Goal: Information Seeking & Learning: Learn about a topic

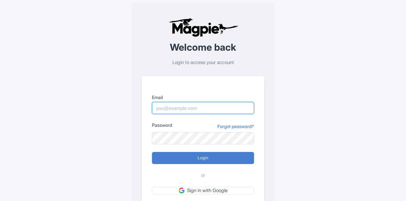
drag, startPoint x: 0, startPoint y: 0, endPoint x: 222, endPoint y: 102, distance: 244.7
click at [222, 102] on input "Email" at bounding box center [203, 108] width 102 height 12
type input "Lee.Dunlap@intrepidtravel.com"
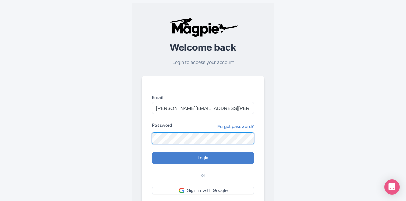
click at [152, 152] on input "Login" at bounding box center [203, 158] width 102 height 12
type input "Logging in..."
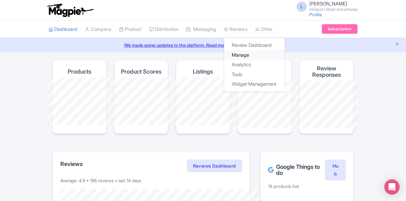
click at [224, 54] on link "Manage" at bounding box center [254, 55] width 61 height 10
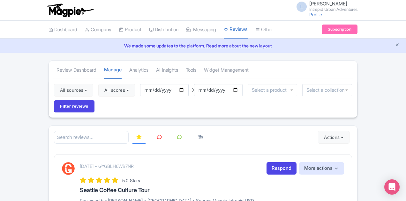
click at [302, 84] on div at bounding box center [327, 90] width 50 height 12
click at [349, 92] on div "All sources Select all Deselect all Select all Deselect all Urban Adventures - …" at bounding box center [203, 98] width 308 height 39
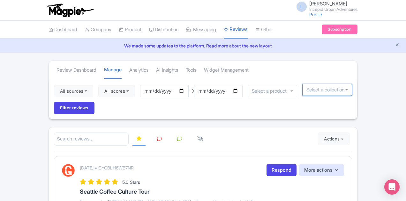
click at [345, 91] on div at bounding box center [327, 90] width 50 height 12
click at [272, 82] on div "All sources Select all Deselect all Select all Deselect all Urban Adventures - …" at bounding box center [203, 99] width 308 height 40
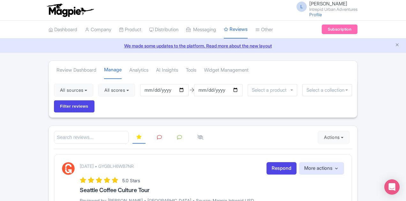
click at [272, 83] on div "All sources Select all Deselect all Select all Deselect all Urban Adventures - …" at bounding box center [203, 98] width 308 height 39
click at [270, 88] on div at bounding box center [272, 90] width 50 height 12
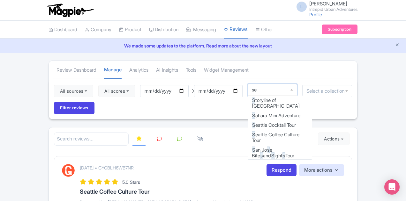
type input "sea"
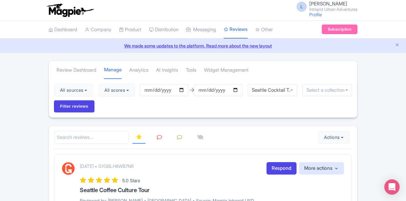
click at [271, 93] on div "Seattle Cocktail Tour" at bounding box center [272, 90] width 50 height 12
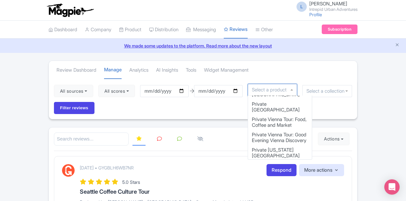
type input "s"
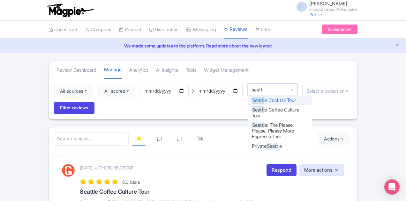
type input "seattle"
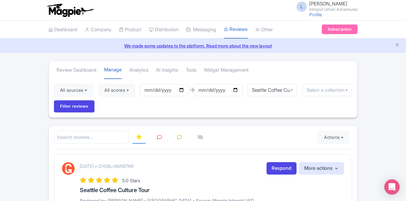
click at [273, 91] on div "Seattle Coffee Culture Tour" at bounding box center [272, 90] width 50 height 12
click at [266, 94] on div "Seattle Cocktail Tour" at bounding box center [272, 90] width 50 height 12
click at [143, 90] on input "[DATE]" at bounding box center [164, 90] width 48 height 12
type input "[DATE]"
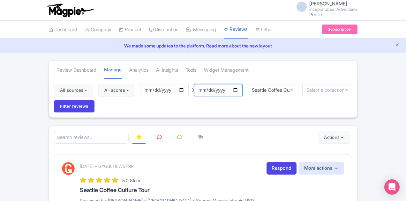
click at [199, 93] on input "2025-09-02" at bounding box center [218, 90] width 48 height 12
click at [199, 92] on input "2025-09-02" at bounding box center [218, 90] width 48 height 12
type input "[DATE]"
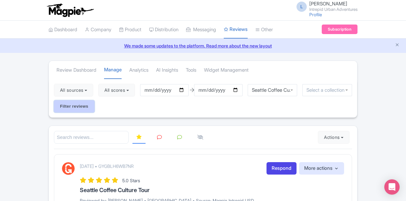
click at [94, 100] on input "Filter reviews" at bounding box center [74, 106] width 40 height 12
click at [129, 71] on link "Analytics" at bounding box center [138, 71] width 19 height 18
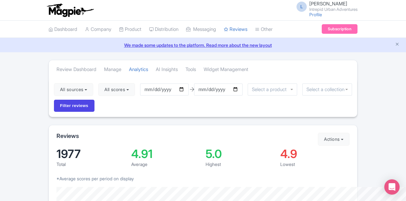
click at [319, 87] on input "select-one" at bounding box center [326, 90] width 41 height 6
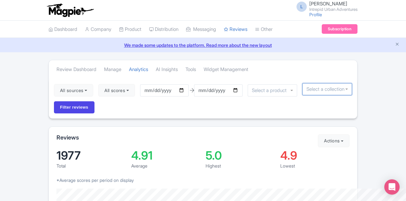
click at [258, 93] on div at bounding box center [272, 90] width 50 height 12
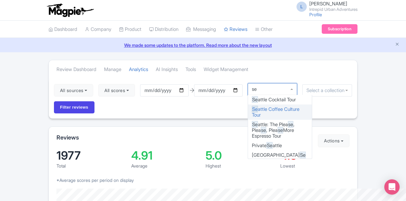
type input "sea"
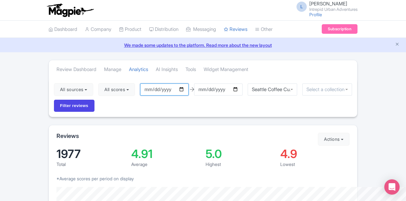
click at [145, 90] on input "[DATE]" at bounding box center [164, 90] width 48 height 12
type input "2025-08-01"
click at [198, 92] on input "[DATE]" at bounding box center [218, 90] width 48 height 12
type input "[DATE]"
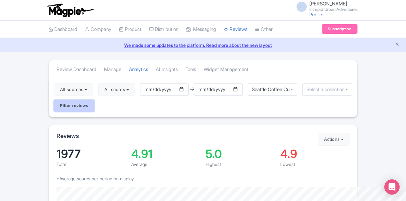
click at [94, 100] on input "Filter reviews" at bounding box center [74, 106] width 40 height 12
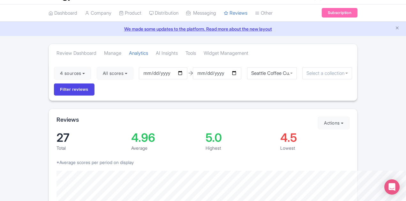
scroll to position [18, 0]
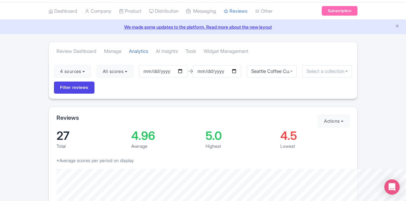
click at [269, 70] on div "Seattle Coffee Culture Tour" at bounding box center [272, 71] width 50 height 12
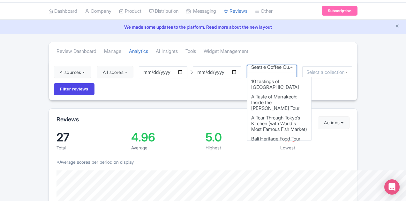
scroll to position [2622, 0]
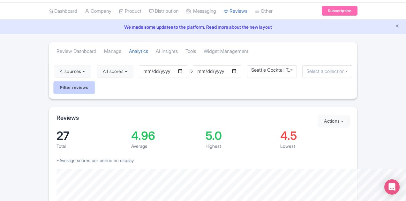
click at [94, 82] on input "Filter reviews" at bounding box center [74, 88] width 40 height 12
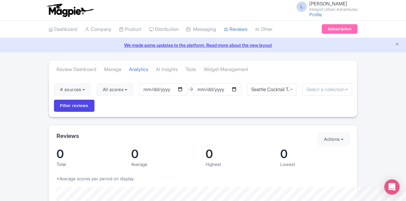
click at [263, 90] on div "Seattle Cocktail Tour" at bounding box center [272, 90] width 50 height 12
click at [260, 87] on div "Seattle Cocktail Tour" at bounding box center [271, 89] width 41 height 6
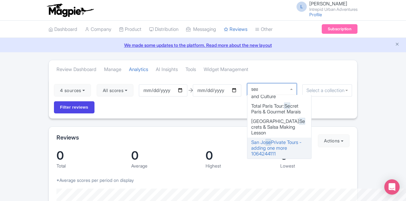
scroll to position [0, 0]
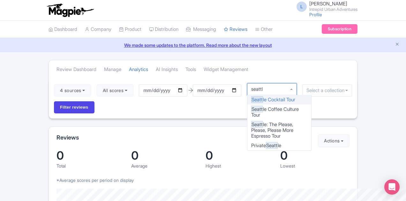
type input "seattle"
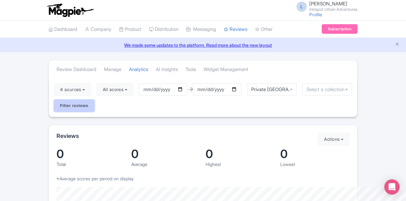
click at [94, 100] on input "Filter reviews" at bounding box center [74, 106] width 40 height 12
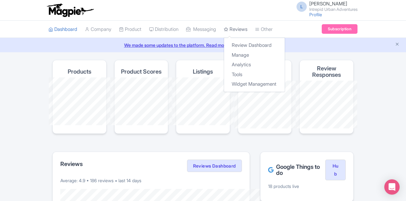
click at [224, 28] on icon at bounding box center [226, 29] width 4 height 4
click at [224, 55] on link "Manage" at bounding box center [254, 55] width 61 height 10
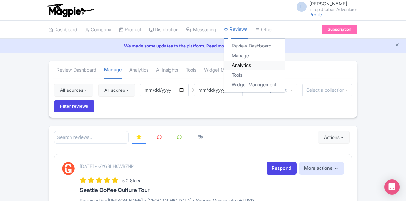
click at [224, 65] on link "Analytics" at bounding box center [254, 66] width 61 height 10
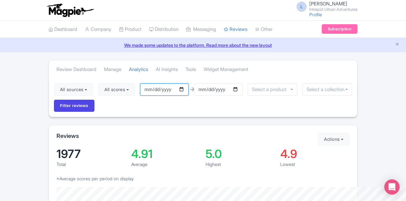
drag, startPoint x: 0, startPoint y: 0, endPoint x: 146, endPoint y: 90, distance: 171.7
click at [146, 90] on input "[DATE]" at bounding box center [164, 90] width 48 height 12
type input "[DATE]"
click at [200, 90] on input "[DATE]" at bounding box center [218, 90] width 48 height 12
type input "[DATE]"
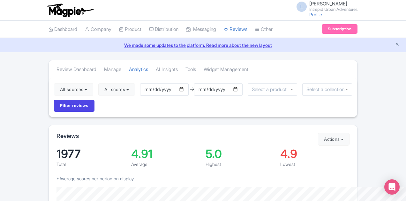
click at [281, 90] on div "All sources Select all Deselect all Select all Deselect all Urban Adventures - …" at bounding box center [203, 97] width 308 height 39
click at [268, 90] on div at bounding box center [272, 90] width 50 height 12
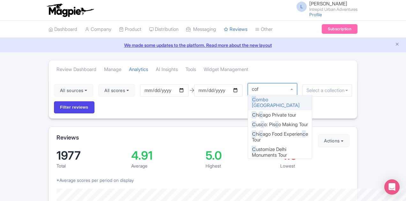
type input "coff"
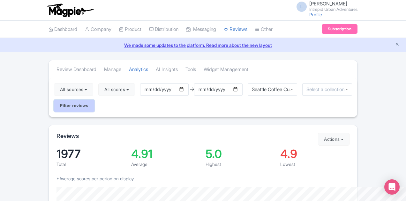
click at [94, 100] on input "Filter reviews" at bounding box center [74, 106] width 40 height 12
